Goal: Task Accomplishment & Management: Manage account settings

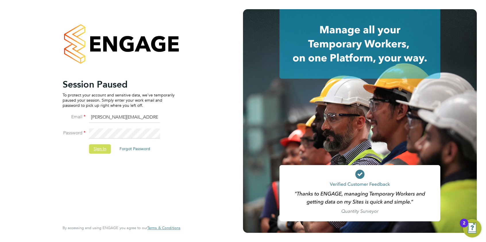
click at [94, 152] on button "Sign In" at bounding box center [100, 149] width 22 height 9
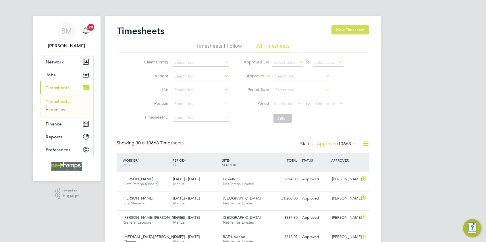
click at [347, 30] on button "New Timesheet" at bounding box center [351, 29] width 38 height 9
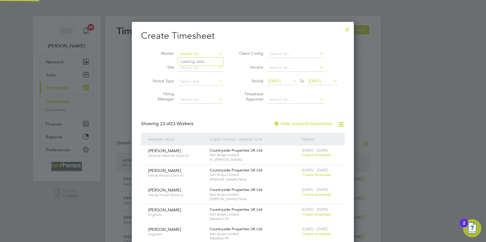
click at [195, 51] on input at bounding box center [200, 54] width 45 height 8
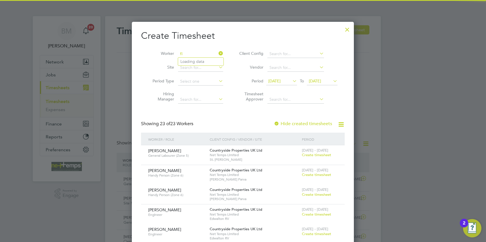
type input "f"
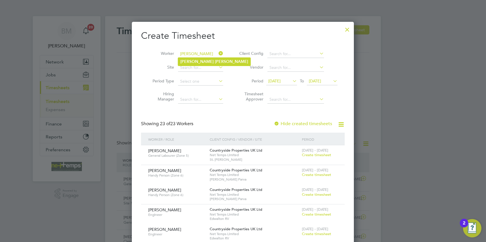
click at [203, 59] on li "Liam Gange" at bounding box center [214, 62] width 72 height 8
type input "Liam Gange"
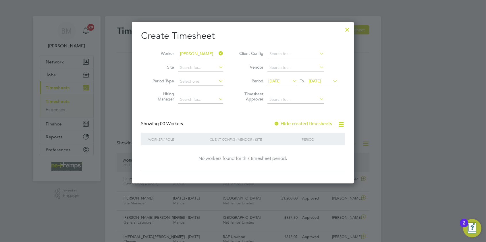
click at [306, 125] on label "Hide created timesheets" at bounding box center [303, 124] width 58 height 6
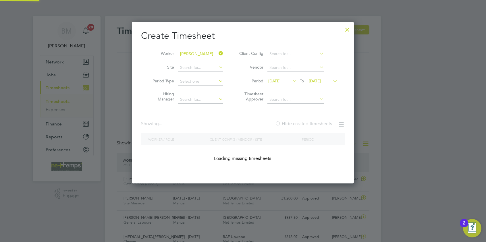
click at [306, 125] on label "Hide created timesheets" at bounding box center [303, 124] width 57 height 6
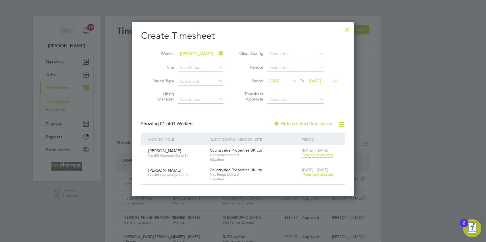
click at [321, 174] on span "Timesheet created" at bounding box center [317, 174] width 31 height 5
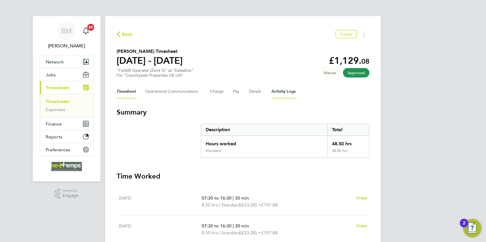
click at [283, 91] on Logs-tab "Activity Logs" at bounding box center [284, 92] width 24 height 14
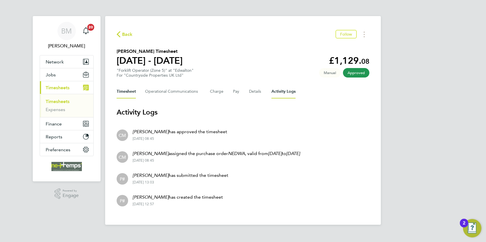
click at [126, 93] on button "Timesheet" at bounding box center [126, 92] width 19 height 14
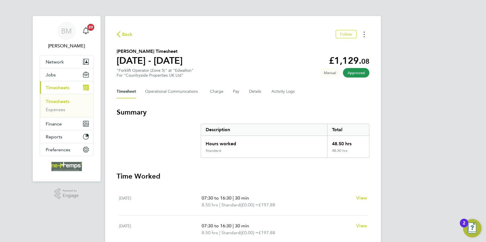
click at [364, 34] on circle "Timesheets Menu" at bounding box center [364, 34] width 1 height 1
click at [332, 45] on link "Download timesheet" at bounding box center [335, 46] width 69 height 11
drag, startPoint x: 132, startPoint y: 36, endPoint x: 191, endPoint y: 47, distance: 60.1
click at [132, 36] on span "Back" at bounding box center [127, 34] width 11 height 7
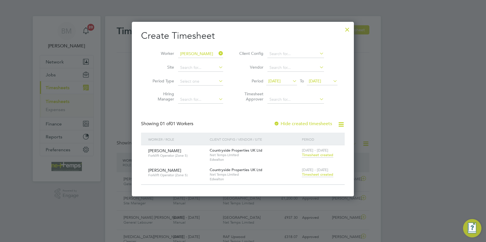
scroll to position [15, 50]
click at [218, 53] on icon at bounding box center [218, 53] width 0 height 8
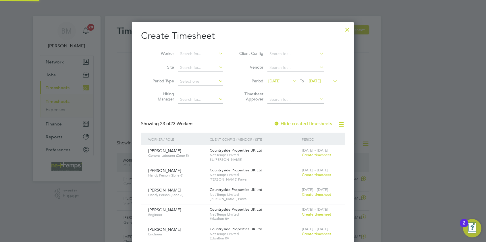
click at [347, 30] on div at bounding box center [347, 28] width 10 height 10
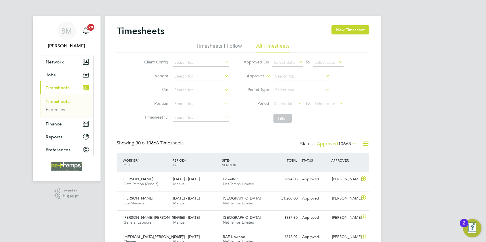
click at [364, 144] on icon at bounding box center [365, 143] width 7 height 7
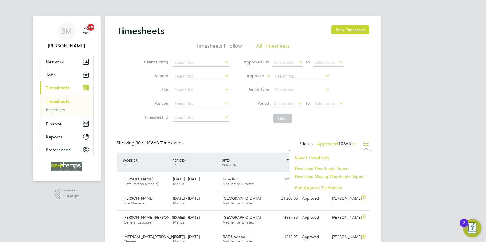
click at [302, 155] on li "Export Timesheets" at bounding box center [330, 157] width 76 height 8
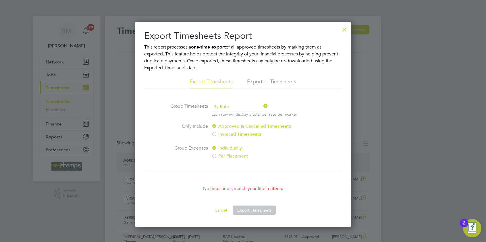
click at [346, 28] on div at bounding box center [344, 28] width 10 height 10
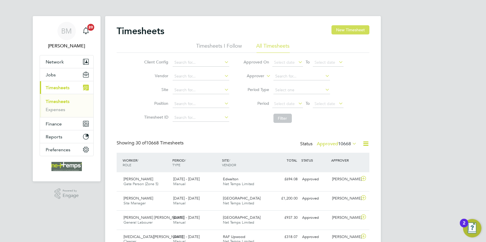
click at [347, 28] on button "New Timesheet" at bounding box center [351, 29] width 38 height 9
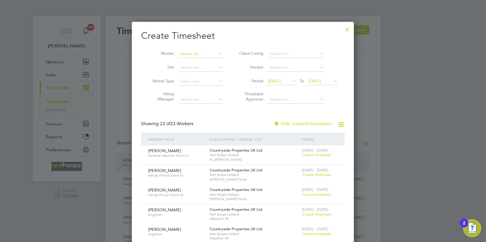
drag, startPoint x: 189, startPoint y: 53, endPoint x: 186, endPoint y: 55, distance: 4.1
click at [188, 54] on input at bounding box center [200, 54] width 45 height 8
click at [185, 61] on b "Filip" at bounding box center [196, 61] width 33 height 5
type input "Filip Targowski"
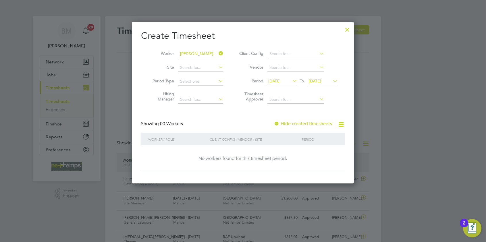
click at [314, 123] on label "Hide created timesheets" at bounding box center [303, 124] width 58 height 6
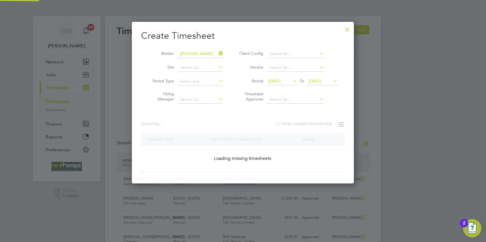
click at [312, 123] on label "Hide created timesheets" at bounding box center [303, 124] width 57 height 6
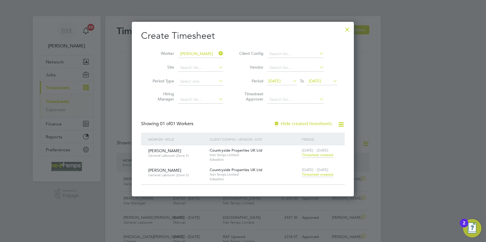
click at [316, 174] on span "Timesheet created" at bounding box center [317, 174] width 31 height 5
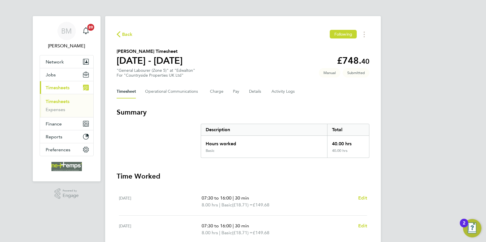
click at [117, 36] on icon "button" at bounding box center [119, 34] width 4 height 6
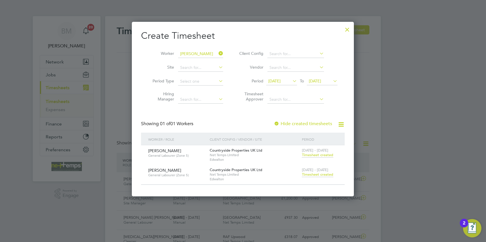
click at [319, 155] on span "Timesheet created" at bounding box center [317, 155] width 31 height 5
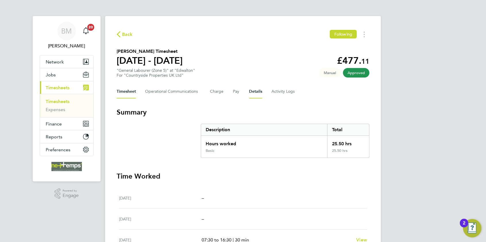
click at [256, 94] on button "Details" at bounding box center [255, 92] width 13 height 14
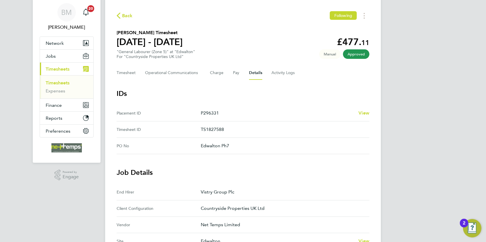
click at [128, 17] on span "Back" at bounding box center [127, 15] width 11 height 7
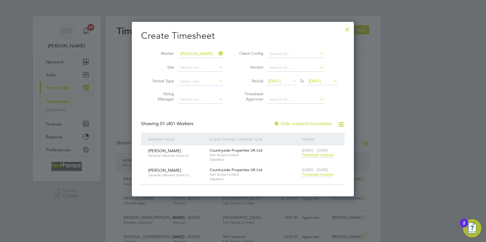
click at [323, 174] on span "Timesheet created" at bounding box center [317, 174] width 31 height 5
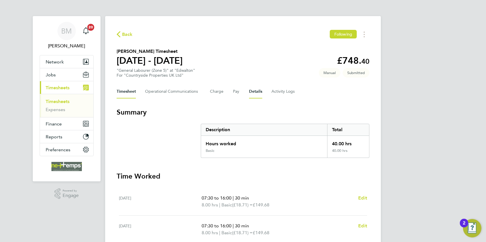
drag, startPoint x: 253, startPoint y: 89, endPoint x: 226, endPoint y: 146, distance: 63.5
click at [253, 89] on button "Details" at bounding box center [255, 92] width 13 height 14
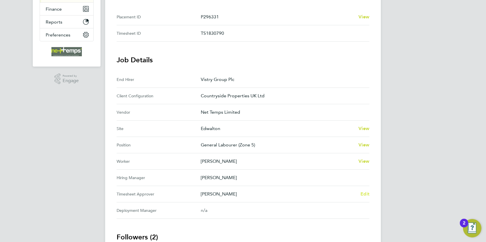
click at [366, 191] on span "Edit" at bounding box center [365, 193] width 9 height 5
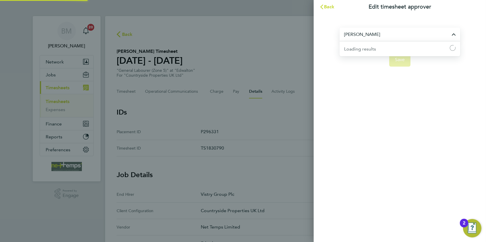
click at [397, 36] on input "[PERSON_NAME]" at bounding box center [400, 35] width 121 height 14
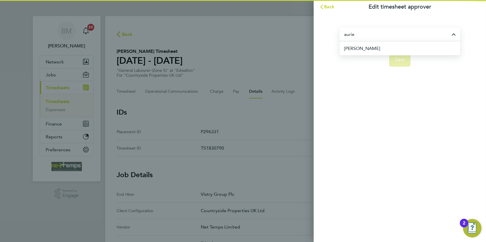
click at [424, 49] on li "[PERSON_NAME]" at bounding box center [402, 48] width 116 height 14
type input "[PERSON_NAME]"
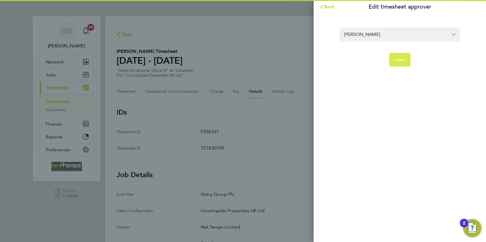
click at [407, 58] on button "Save" at bounding box center [400, 60] width 22 height 14
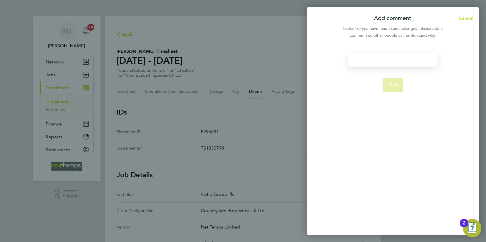
drag, startPoint x: 370, startPoint y: 64, endPoint x: 370, endPoint y: 59, distance: 4.3
click at [370, 62] on div at bounding box center [393, 60] width 89 height 14
click at [372, 59] on div at bounding box center [393, 60] width 89 height 14
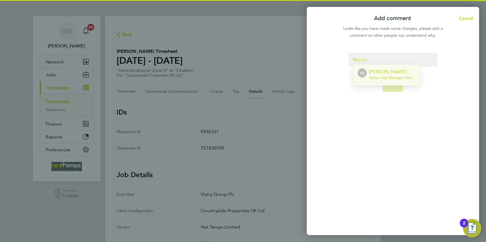
click at [398, 80] on span "Senior Site Manager - Vistry Group Plc" at bounding box center [392, 78] width 46 height 5
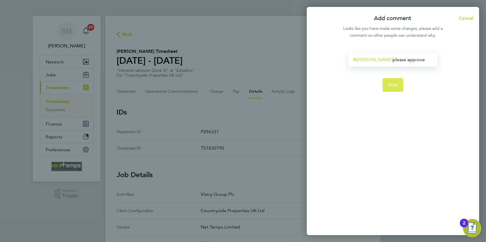
click at [398, 80] on button "Post" at bounding box center [393, 85] width 21 height 14
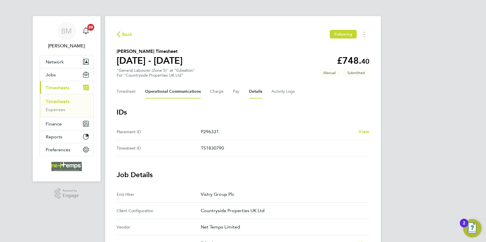
click at [152, 89] on Communications-tab "Operational Communications" at bounding box center [173, 92] width 56 height 14
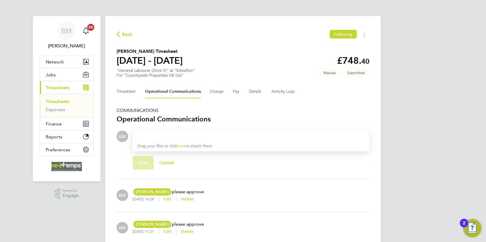
click at [126, 34] on span "Back" at bounding box center [127, 34] width 11 height 7
click at [0, 0] on div at bounding box center [0, 0] width 0 height 0
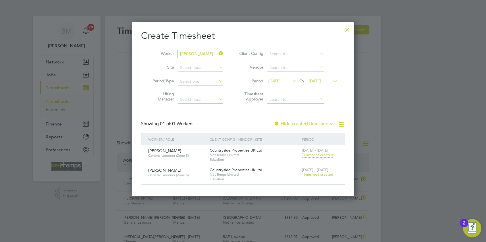
click at [221, 49] on li "Worker Filip Targowski" at bounding box center [185, 54] width 89 height 14
click at [218, 50] on icon at bounding box center [218, 53] width 0 height 8
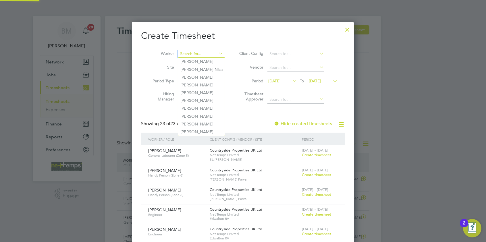
click at [209, 52] on input at bounding box center [200, 54] width 45 height 8
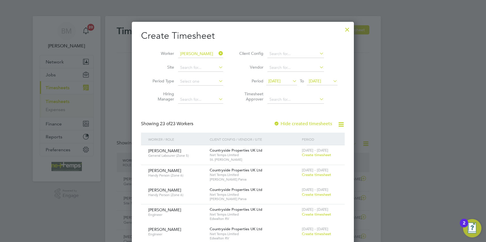
click at [201, 64] on li "Louis Mc elroy" at bounding box center [217, 62] width 78 height 8
type input "[PERSON_NAME]"
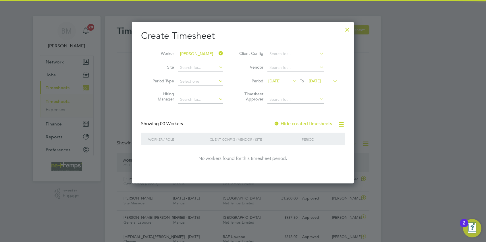
click at [311, 124] on label "Hide created timesheets" at bounding box center [303, 124] width 58 height 6
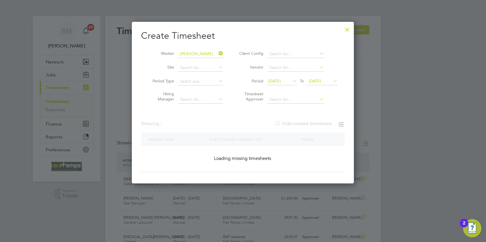
click at [311, 124] on label "Hide created timesheets" at bounding box center [303, 124] width 57 height 6
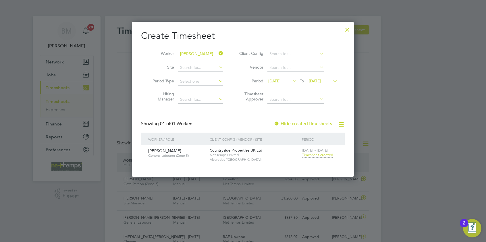
click at [309, 122] on label "Hide created timesheets" at bounding box center [303, 124] width 58 height 6
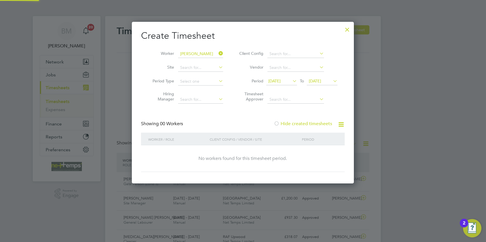
click at [309, 122] on label "Hide created timesheets" at bounding box center [303, 124] width 58 height 6
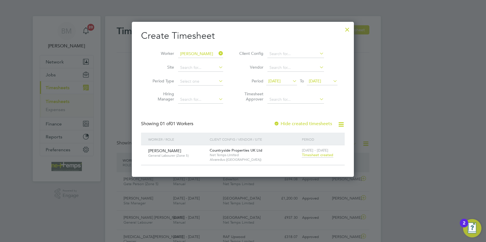
click at [348, 30] on div at bounding box center [347, 28] width 10 height 10
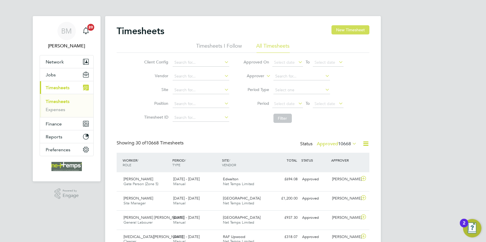
click at [346, 29] on button "New Timesheet" at bounding box center [351, 29] width 38 height 9
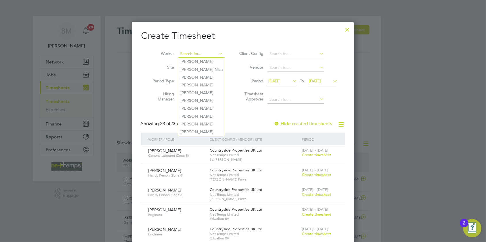
click at [180, 53] on input at bounding box center [200, 54] width 45 height 8
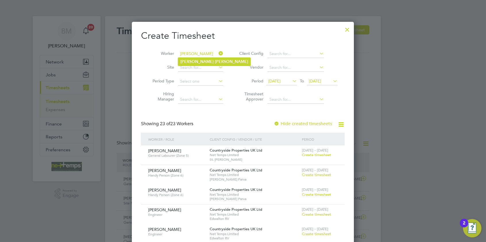
click at [215, 61] on b "Singh" at bounding box center [231, 61] width 33 height 5
type input "[PERSON_NAME]"
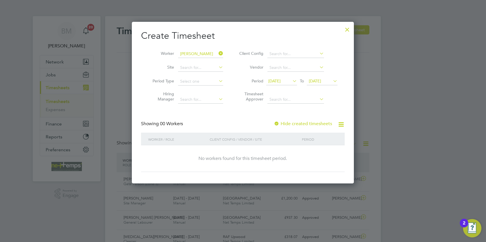
click at [307, 124] on label "Hide created timesheets" at bounding box center [303, 124] width 58 height 6
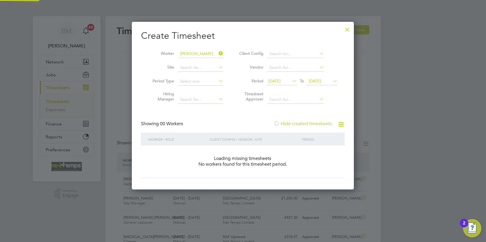
click at [307, 124] on label "Hide created timesheets" at bounding box center [303, 124] width 58 height 6
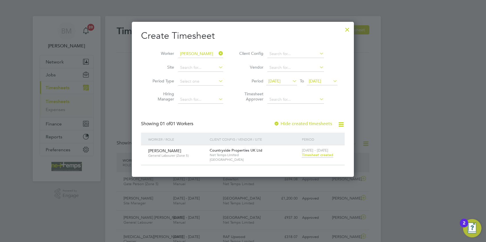
click at [322, 156] on span "Timesheet created" at bounding box center [317, 155] width 31 height 5
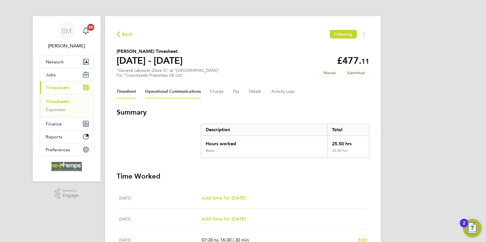
click at [161, 93] on Communications-tab "Operational Communications" at bounding box center [173, 92] width 56 height 14
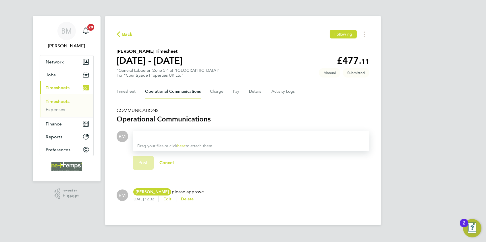
click at [124, 36] on span "Back" at bounding box center [127, 34] width 11 height 7
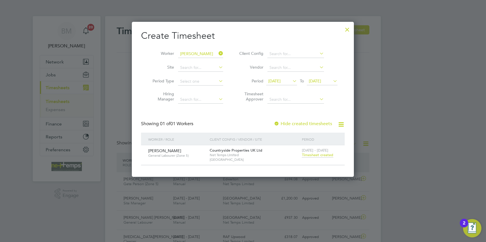
click at [218, 54] on icon at bounding box center [218, 53] width 0 height 8
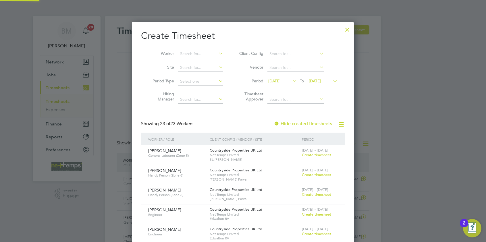
scroll to position [806, 222]
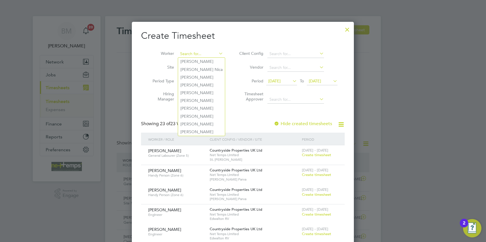
click at [206, 54] on input at bounding box center [200, 54] width 45 height 8
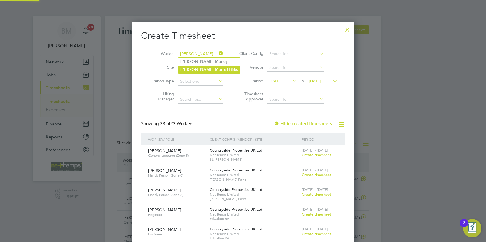
click at [208, 69] on li "Daniel Mo rrell-Birks" at bounding box center [209, 70] width 62 height 8
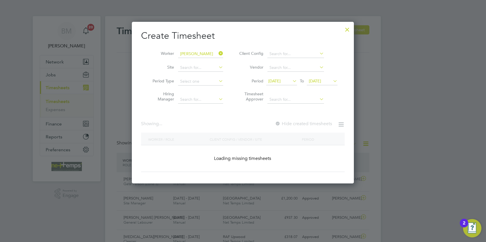
type input "[PERSON_NAME]"
click at [208, 69] on li "Daniel Mo rrell-Birks" at bounding box center [209, 70] width 62 height 8
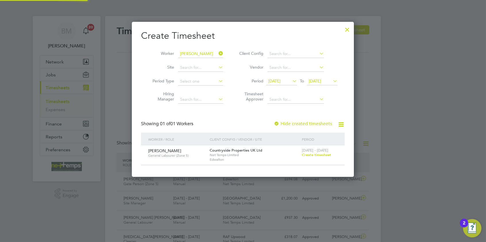
scroll to position [155, 222]
click at [326, 155] on span "Create timesheet" at bounding box center [316, 155] width 29 height 5
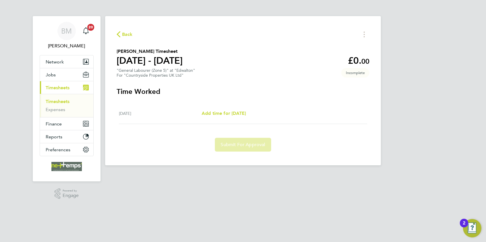
click at [122, 31] on span "Back" at bounding box center [125, 33] width 16 height 5
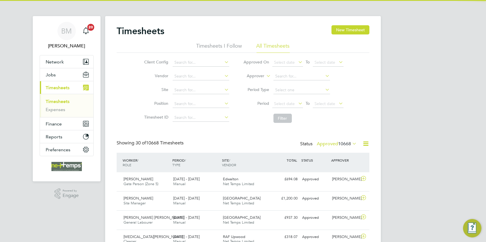
scroll to position [15, 50]
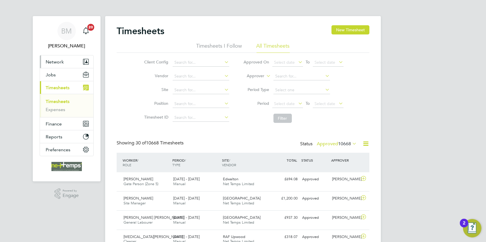
click at [61, 64] on span "Network" at bounding box center [55, 61] width 18 height 5
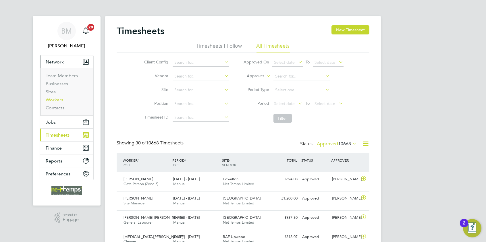
click at [58, 100] on link "Workers" at bounding box center [55, 99] width 18 height 5
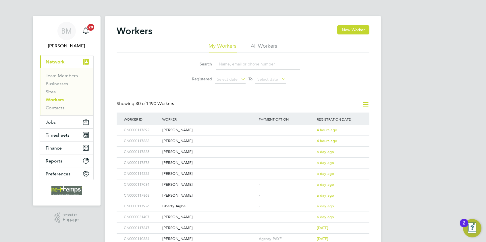
drag, startPoint x: 257, startPoint y: 63, endPoint x: 252, endPoint y: 61, distance: 6.1
click at [252, 61] on input at bounding box center [258, 64] width 84 height 11
type input "[PERSON_NAME]"
click at [193, 128] on div "[PERSON_NAME]" at bounding box center [209, 130] width 97 height 11
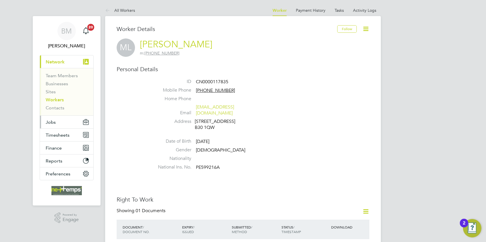
click at [53, 122] on span "Jobs" at bounding box center [51, 122] width 10 height 5
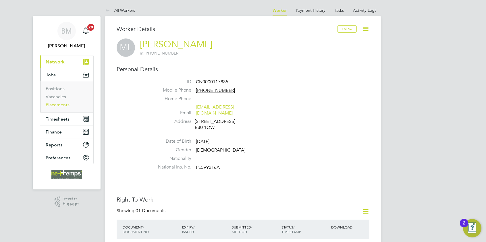
click at [58, 105] on link "Placements" at bounding box center [58, 104] width 24 height 5
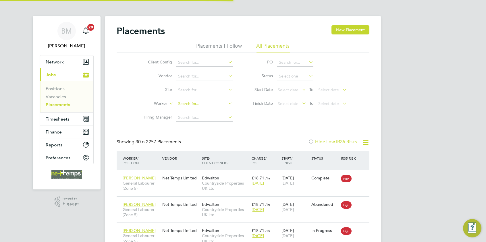
click at [193, 104] on input at bounding box center [204, 104] width 57 height 8
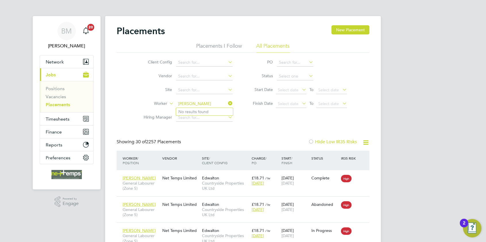
click at [206, 103] on input "[PERSON_NAME]" at bounding box center [204, 104] width 57 height 8
type input "[PERSON_NAME]"
click at [227, 105] on icon at bounding box center [227, 103] width 0 height 8
click at [53, 98] on link "Vacancies" at bounding box center [56, 96] width 20 height 5
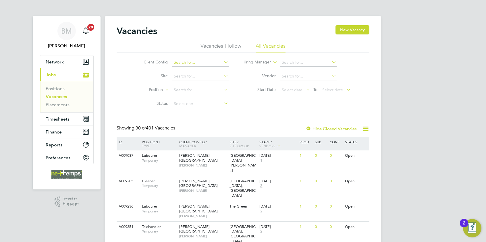
drag, startPoint x: 180, startPoint y: 63, endPoint x: 183, endPoint y: 63, distance: 3.2
click at [181, 63] on input at bounding box center [200, 63] width 57 height 8
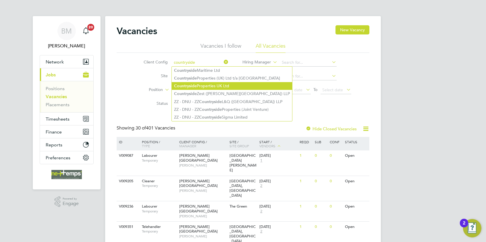
click at [197, 82] on li "Countryside Properties UK Ltd" at bounding box center [232, 86] width 120 height 8
type input "Countryside Properties UK Ltd"
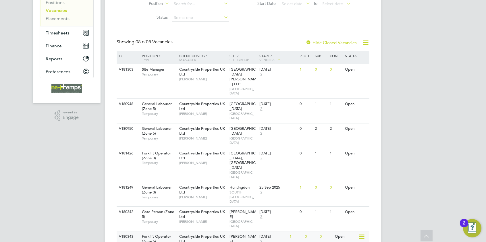
scroll to position [95, 0]
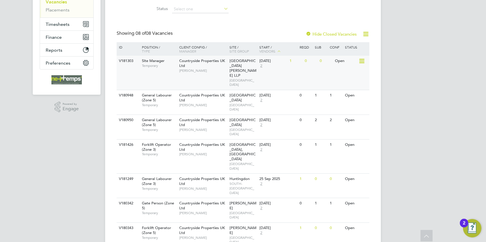
click at [247, 67] on span "[GEOGRAPHIC_DATA][PERSON_NAME] LLP" at bounding box center [243, 68] width 27 height 20
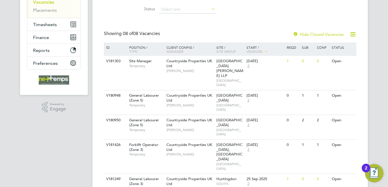
scroll to position [0, 0]
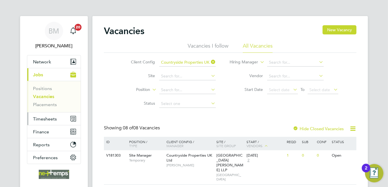
click at [48, 116] on button "Timesheets" at bounding box center [53, 119] width 53 height 13
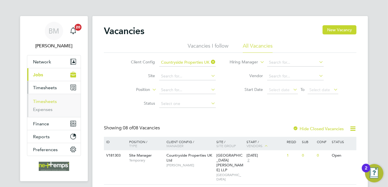
drag, startPoint x: 57, startPoint y: 101, endPoint x: 51, endPoint y: 102, distance: 5.3
click at [56, 101] on li "Timesheets" at bounding box center [54, 103] width 43 height 8
click at [49, 102] on link "Timesheets" at bounding box center [45, 101] width 24 height 5
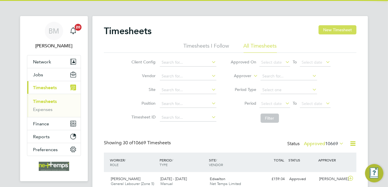
click at [338, 29] on button "New Timesheet" at bounding box center [338, 29] width 38 height 9
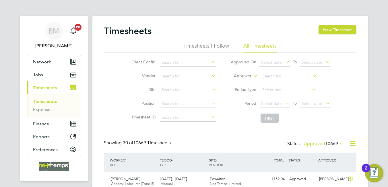
scroll to position [14, 50]
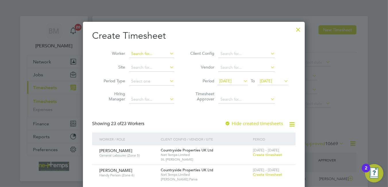
drag, startPoint x: 147, startPoint y: 53, endPoint x: 156, endPoint y: 50, distance: 9.9
click at [156, 50] on input at bounding box center [151, 54] width 45 height 8
click at [139, 63] on b "[PERSON_NAME]" at bounding box center [148, 61] width 33 height 5
type input "[PERSON_NAME]"
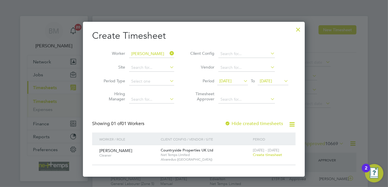
click at [263, 156] on span "Create timesheet" at bounding box center [267, 155] width 29 height 5
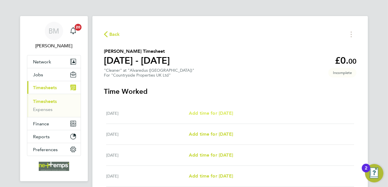
click at [228, 114] on span "Add time for [DATE]" at bounding box center [211, 113] width 44 height 5
select select "30"
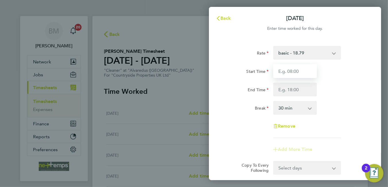
click at [287, 71] on input "Start Time" at bounding box center [296, 71] width 44 height 14
type input "07:30"
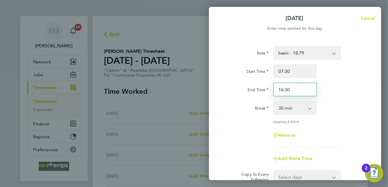
click at [283, 89] on input "16:30" at bounding box center [296, 90] width 44 height 14
type input "11:30"
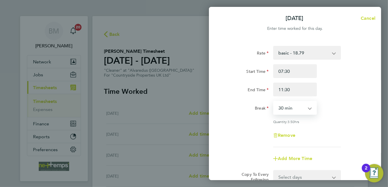
drag, startPoint x: 294, startPoint y: 104, endPoint x: 294, endPoint y: 109, distance: 4.3
click at [294, 104] on select "0 min 15 min 30 min 45 min 60 min 75 min 90 min" at bounding box center [292, 108] width 36 height 13
select select "0"
click at [274, 102] on select "0 min 15 min 30 min 45 min 60 min 75 min 90 min" at bounding box center [292, 108] width 36 height 13
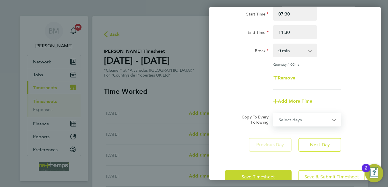
click at [306, 119] on select "Select days Day Weekday (Mon-Fri) Weekend (Sat-Sun) [DATE] [DATE] [DATE] [DATE]…" at bounding box center [304, 120] width 60 height 13
select select "WEEKDAY"
click at [274, 114] on select "Select days Day Weekday (Mon-Fri) Weekend (Sat-Sun) [DATE] [DATE] [DATE] [DATE]…" at bounding box center [304, 120] width 60 height 13
select select "[DATE]"
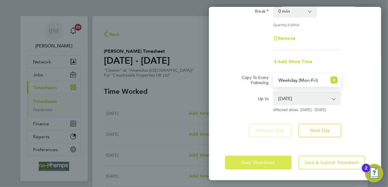
click at [258, 165] on button "Save Timesheet" at bounding box center [258, 163] width 67 height 14
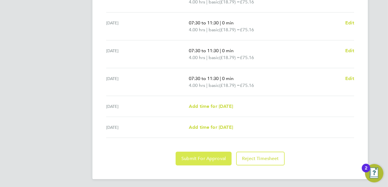
click at [204, 160] on span "Submit For Approval" at bounding box center [204, 159] width 45 height 6
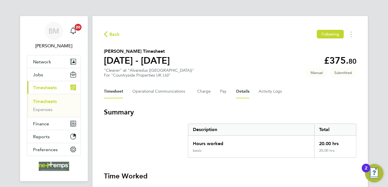
click at [245, 91] on button "Details" at bounding box center [242, 92] width 13 height 14
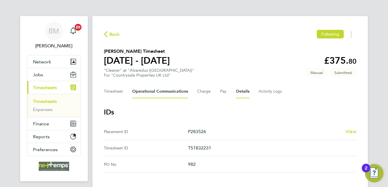
click at [147, 93] on Communications-tab "Operational Communications" at bounding box center [160, 92] width 56 height 14
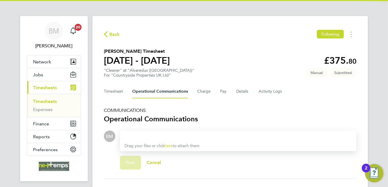
drag, startPoint x: 148, startPoint y: 135, endPoint x: 153, endPoint y: 135, distance: 5.2
click at [148, 135] on div at bounding box center [239, 136] width 228 height 7
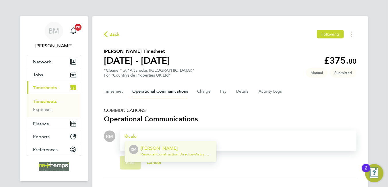
click at [172, 154] on span "Regional Construction Director - Vistry Group Plc" at bounding box center [176, 154] width 71 height 5
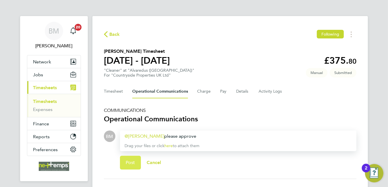
click at [134, 161] on span "Post" at bounding box center [130, 163] width 9 height 6
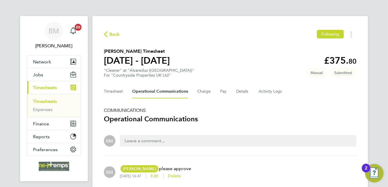
click at [112, 35] on span "Back" at bounding box center [114, 34] width 11 height 7
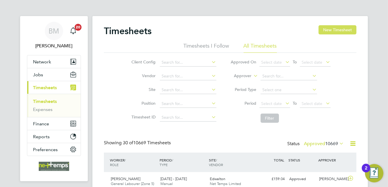
click at [320, 31] on button "New Timesheet" at bounding box center [338, 29] width 38 height 9
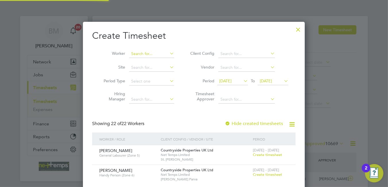
click at [149, 53] on input at bounding box center [151, 54] width 45 height 8
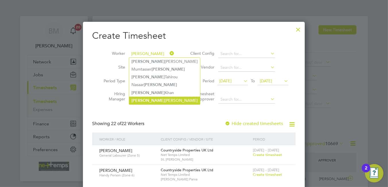
click at [157, 100] on li "[PERSON_NAME]" at bounding box center [164, 101] width 71 height 8
type input "[PERSON_NAME]"
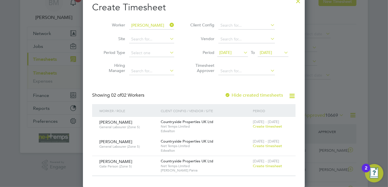
click at [253, 94] on label "Hide created timesheets" at bounding box center [254, 96] width 58 height 6
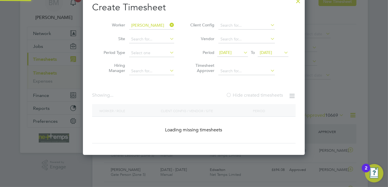
click at [253, 94] on label "Hide created timesheets" at bounding box center [254, 96] width 57 height 6
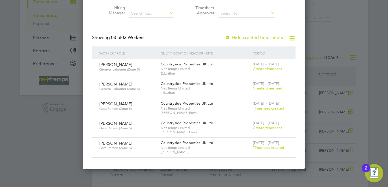
click at [272, 148] on span "Timesheet created" at bounding box center [268, 147] width 31 height 5
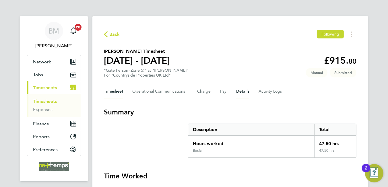
click at [238, 90] on button "Details" at bounding box center [242, 92] width 13 height 14
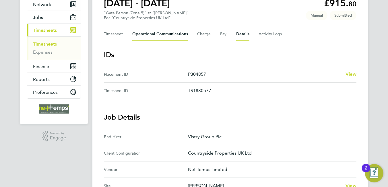
click at [167, 37] on Communications-tab "Operational Communications" at bounding box center [160, 34] width 56 height 14
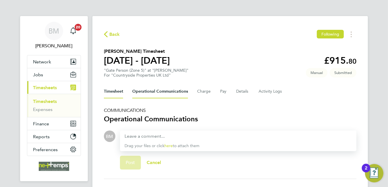
click at [114, 96] on button "Timesheet" at bounding box center [113, 92] width 19 height 14
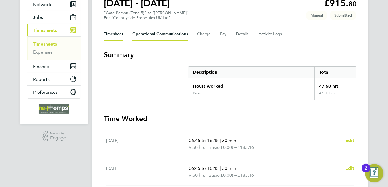
click at [158, 35] on Communications-tab "Operational Communications" at bounding box center [160, 34] width 56 height 14
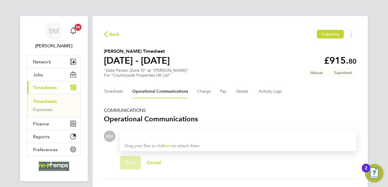
click at [184, 135] on div at bounding box center [239, 136] width 228 height 7
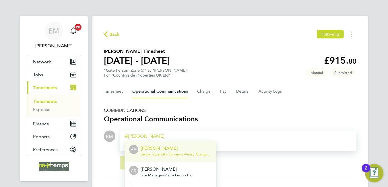
drag, startPoint x: 168, startPoint y: 150, endPoint x: 169, endPoint y: 146, distance: 4.3
click at [168, 150] on p "[PERSON_NAME]" at bounding box center [176, 148] width 71 height 7
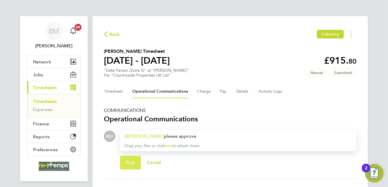
click at [122, 163] on button "Post" at bounding box center [130, 163] width 21 height 14
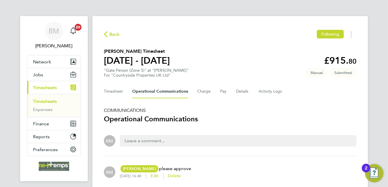
click at [110, 35] on span "Back" at bounding box center [114, 34] width 11 height 7
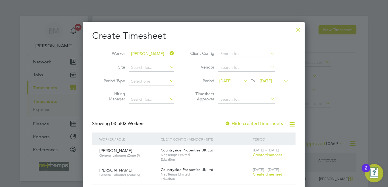
click at [169, 52] on icon at bounding box center [169, 53] width 0 height 8
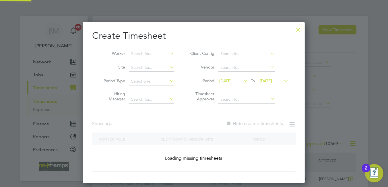
click at [160, 51] on input at bounding box center [151, 54] width 45 height 8
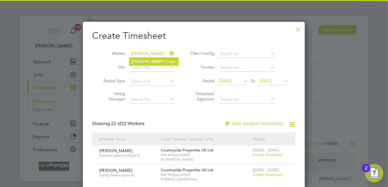
click at [155, 61] on li "[PERSON_NAME] Cop e" at bounding box center [153, 62] width 49 height 8
type input "[PERSON_NAME]"
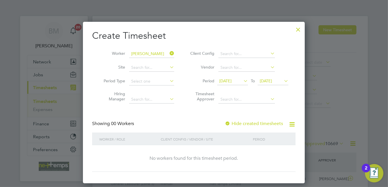
click at [236, 123] on label "Hide created timesheets" at bounding box center [254, 124] width 58 height 6
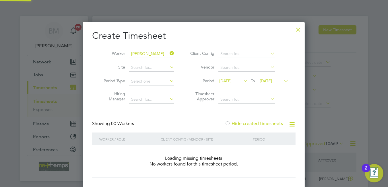
click at [236, 123] on label "Hide created timesheets" at bounding box center [254, 124] width 58 height 6
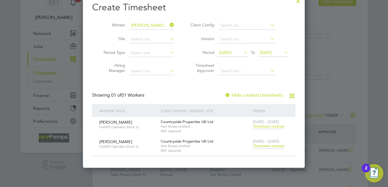
click at [263, 144] on span "Timesheet created" at bounding box center [268, 146] width 31 height 5
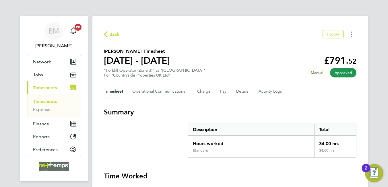
click at [351, 35] on icon "Timesheets Menu" at bounding box center [351, 35] width 1 height 6
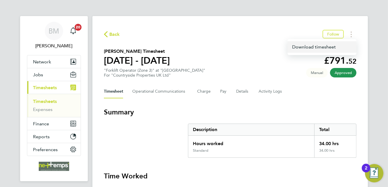
click at [321, 49] on link "Download timesheet" at bounding box center [322, 46] width 69 height 11
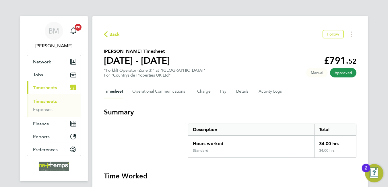
drag, startPoint x: 115, startPoint y: 34, endPoint x: 258, endPoint y: 29, distance: 142.6
click at [115, 34] on span "Back" at bounding box center [114, 34] width 11 height 7
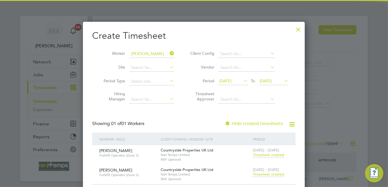
scroll to position [14, 50]
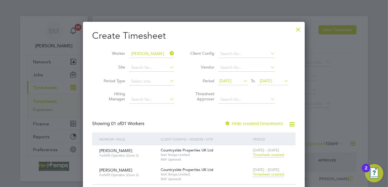
click at [169, 54] on icon at bounding box center [169, 53] width 0 height 8
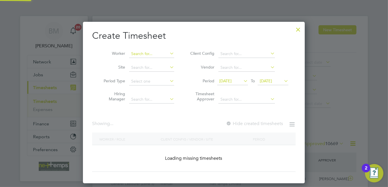
click at [158, 55] on input at bounding box center [151, 54] width 45 height 8
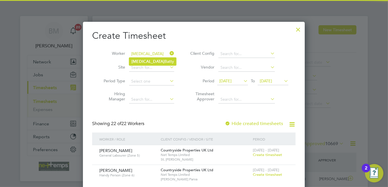
click at [160, 60] on li "[MEDICAL_DATA][PERSON_NAME]" at bounding box center [152, 62] width 47 height 8
type input "[MEDICAL_DATA][PERSON_NAME]"
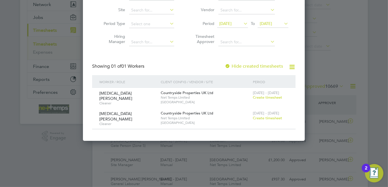
click at [249, 64] on label "Hide created timesheets" at bounding box center [254, 67] width 58 height 6
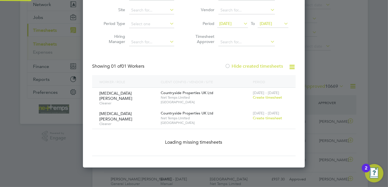
click at [249, 64] on label "Hide created timesheets" at bounding box center [254, 67] width 58 height 6
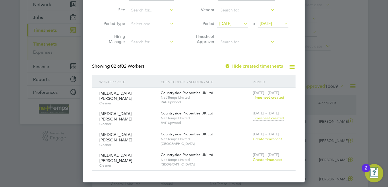
click at [272, 117] on span "Timesheet created" at bounding box center [268, 118] width 31 height 5
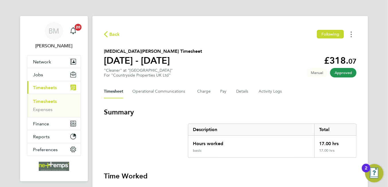
click at [350, 35] on button "Timesheets Menu" at bounding box center [352, 34] width 10 height 9
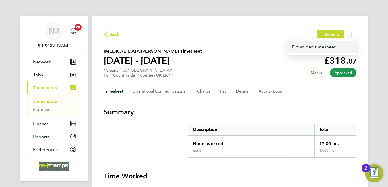
click at [322, 49] on link "Download timesheet" at bounding box center [322, 46] width 69 height 11
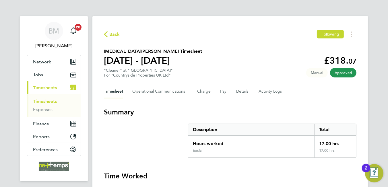
click at [121, 36] on div "Back Following" at bounding box center [230, 34] width 253 height 9
drag, startPoint x: 113, startPoint y: 34, endPoint x: 153, endPoint y: 36, distance: 40.5
click at [113, 34] on span "Back" at bounding box center [114, 34] width 11 height 7
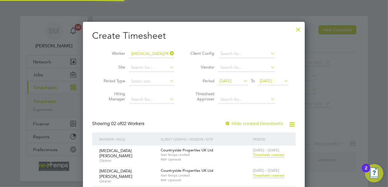
scroll to position [3, 3]
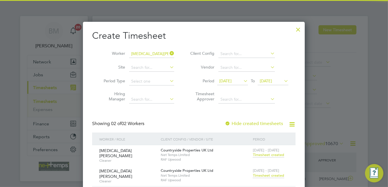
click at [169, 54] on icon at bounding box center [169, 53] width 0 height 8
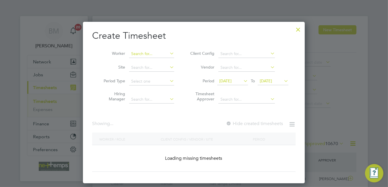
click at [146, 55] on input at bounding box center [151, 54] width 45 height 8
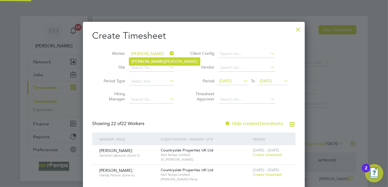
click at [156, 61] on li "[PERSON_NAME]" at bounding box center [164, 62] width 71 height 8
type input "[PERSON_NAME]"
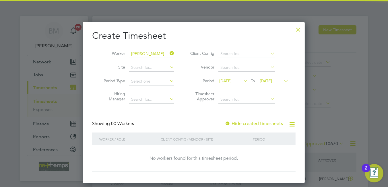
click at [258, 122] on label "Hide created timesheets" at bounding box center [254, 124] width 58 height 6
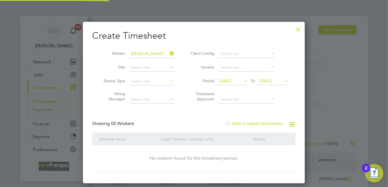
click at [258, 122] on label "Hide created timesheets" at bounding box center [254, 124] width 58 height 6
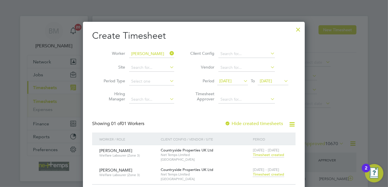
click at [263, 174] on span "Timesheet created" at bounding box center [268, 174] width 31 height 5
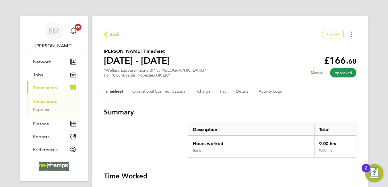
click at [352, 34] on circle "Timesheets Menu" at bounding box center [351, 34] width 1 height 1
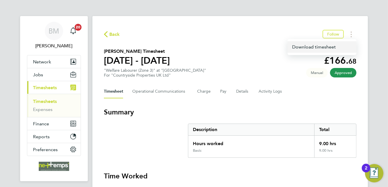
click at [318, 45] on link "Download timesheet" at bounding box center [322, 46] width 69 height 11
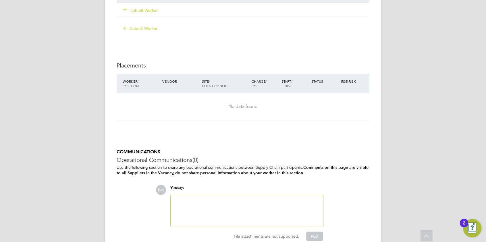
scroll to position [488, 0]
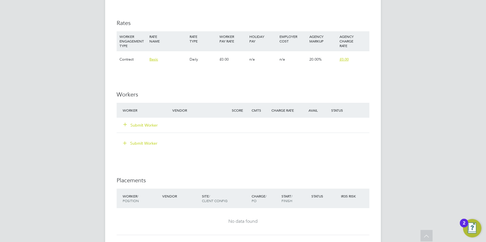
click at [140, 127] on button "Submit Worker" at bounding box center [141, 125] width 34 height 6
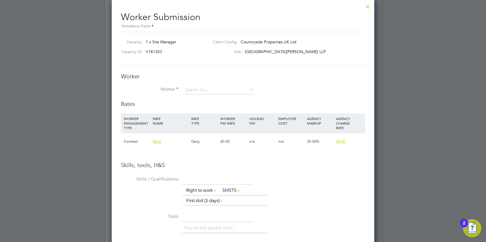
scroll to position [9, 90]
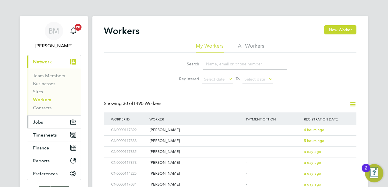
click at [43, 121] on button "Jobs" at bounding box center [53, 122] width 53 height 13
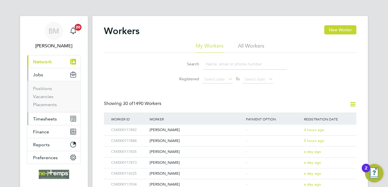
click at [46, 121] on span "Timesheets" at bounding box center [45, 118] width 24 height 5
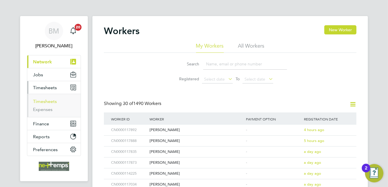
click at [43, 101] on link "Timesheets" at bounding box center [45, 101] width 24 height 5
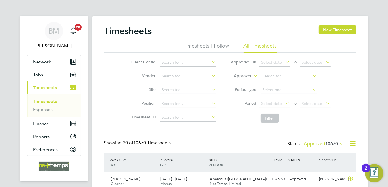
click at [351, 144] on icon at bounding box center [353, 143] width 7 height 7
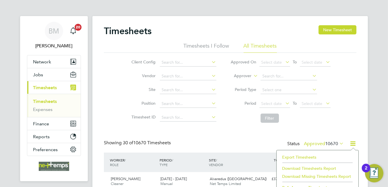
click at [300, 156] on li "Export Timesheets" at bounding box center [318, 157] width 76 height 8
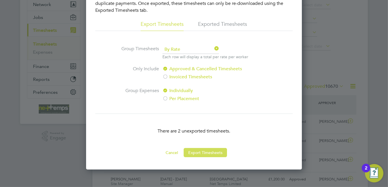
click at [200, 150] on button "Export Timesheets" at bounding box center [205, 152] width 43 height 9
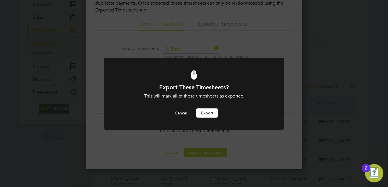
click at [203, 114] on button "Export" at bounding box center [208, 113] width 22 height 9
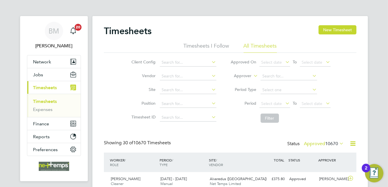
click at [43, 101] on link "Timesheets" at bounding box center [45, 101] width 24 height 5
click at [342, 30] on button "New Timesheet" at bounding box center [338, 29] width 38 height 9
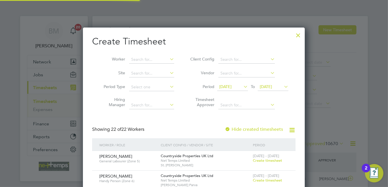
scroll to position [785, 222]
click at [319, 25] on button "New Timesheet" at bounding box center [338, 29] width 38 height 9
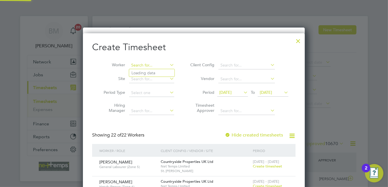
drag, startPoint x: 144, startPoint y: 64, endPoint x: 138, endPoint y: 64, distance: 6.3
click at [142, 64] on input at bounding box center [151, 65] width 45 height 8
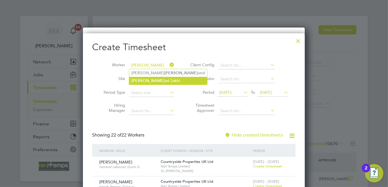
click at [145, 80] on li "Hamm ad Sakhi" at bounding box center [168, 81] width 78 height 8
type input "[PERSON_NAME]"
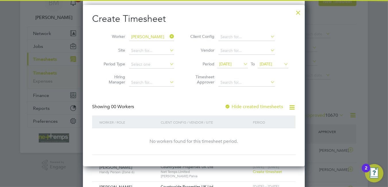
scroll to position [57, 0]
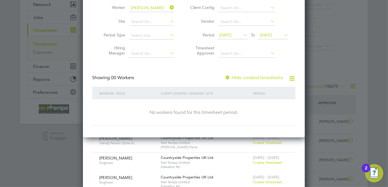
click at [249, 79] on label "Hide created timesheets" at bounding box center [254, 78] width 58 height 6
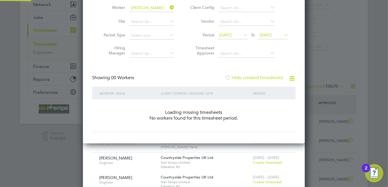
click at [249, 79] on label "Hide created timesheets" at bounding box center [254, 78] width 58 height 6
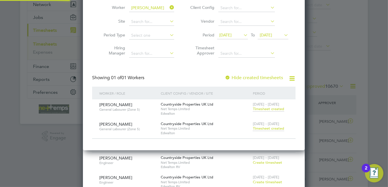
scroll to position [3, 3]
click at [262, 130] on span "Timesheet created" at bounding box center [268, 128] width 31 height 5
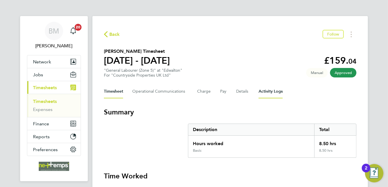
click at [270, 93] on Logs-tab "Activity Logs" at bounding box center [271, 92] width 24 height 14
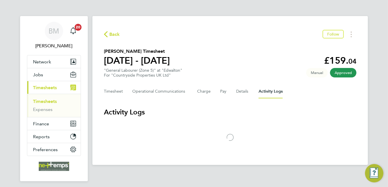
scroll to position [18, 0]
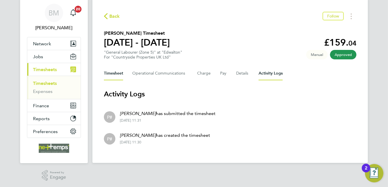
click at [113, 73] on button "Timesheet" at bounding box center [113, 74] width 19 height 14
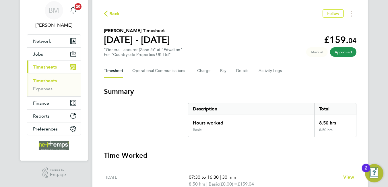
scroll to position [78, 0]
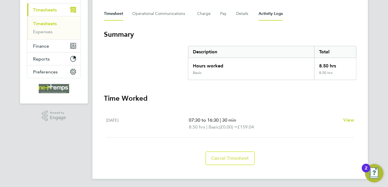
click at [271, 15] on Logs-tab "Activity Logs" at bounding box center [271, 14] width 24 height 14
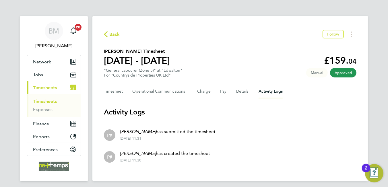
scroll to position [18, 0]
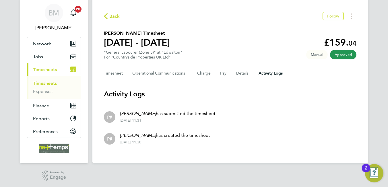
click at [196, 155] on div "Back Follow Hammad Sakhi's Timesheet 22 - 28 Sept 2025 £159. 04 "General Labour…" at bounding box center [231, 80] width 276 height 165
click at [109, 74] on button "Timesheet" at bounding box center [113, 74] width 19 height 14
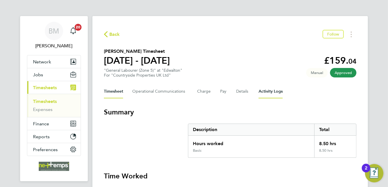
click at [269, 89] on Logs-tab "Activity Logs" at bounding box center [271, 92] width 24 height 14
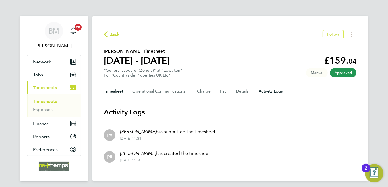
click at [111, 94] on button "Timesheet" at bounding box center [113, 92] width 19 height 14
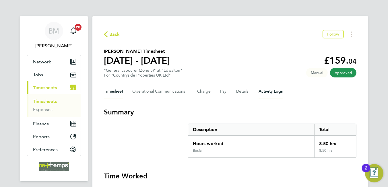
click at [276, 87] on Logs-tab "Activity Logs" at bounding box center [271, 92] width 24 height 14
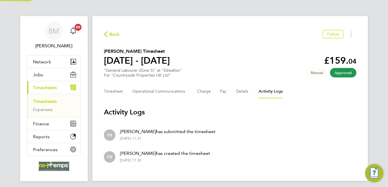
scroll to position [18, 0]
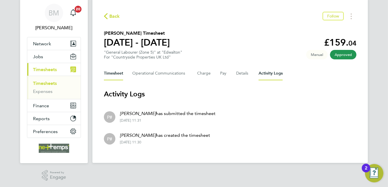
click at [119, 71] on button "Timesheet" at bounding box center [113, 74] width 19 height 14
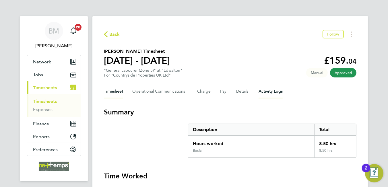
click at [270, 95] on Logs-tab "Activity Logs" at bounding box center [271, 92] width 24 height 14
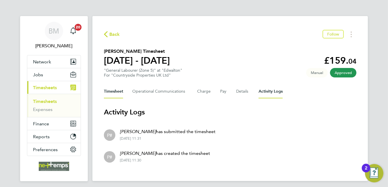
click at [114, 90] on button "Timesheet" at bounding box center [113, 92] width 19 height 14
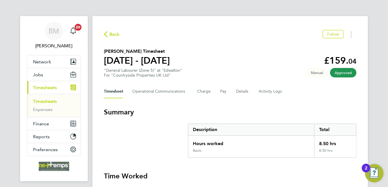
click at [124, 122] on section "Summary Description Total Hours worked 8.50 hrs Basic 8.50 hrs" at bounding box center [230, 133] width 253 height 50
click at [267, 98] on Logs-tab "Activity Logs" at bounding box center [271, 92] width 24 height 14
